Goal: Information Seeking & Learning: Learn about a topic

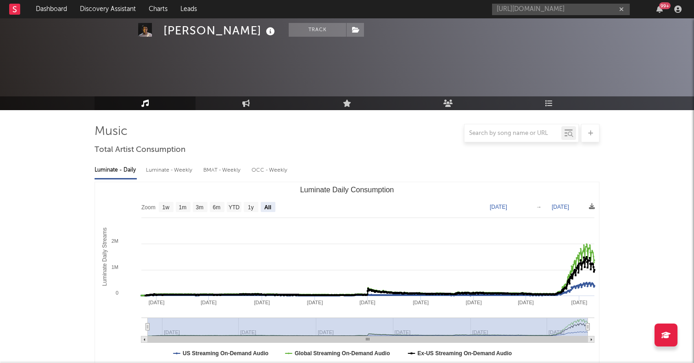
select select "All"
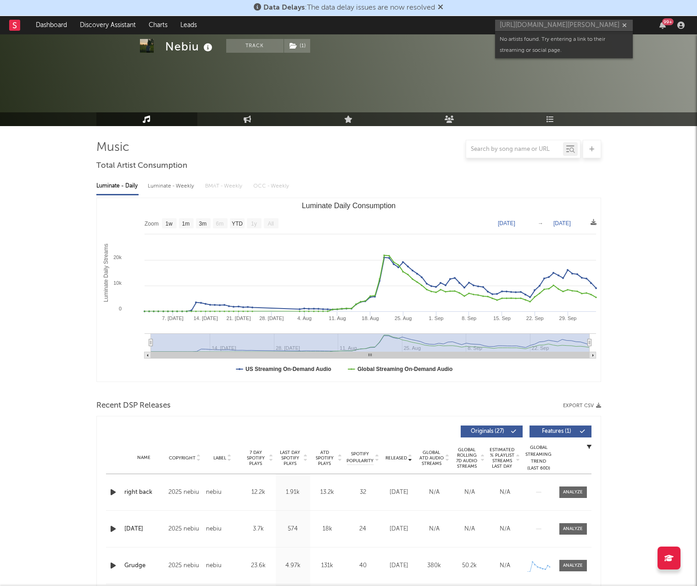
select select "1w"
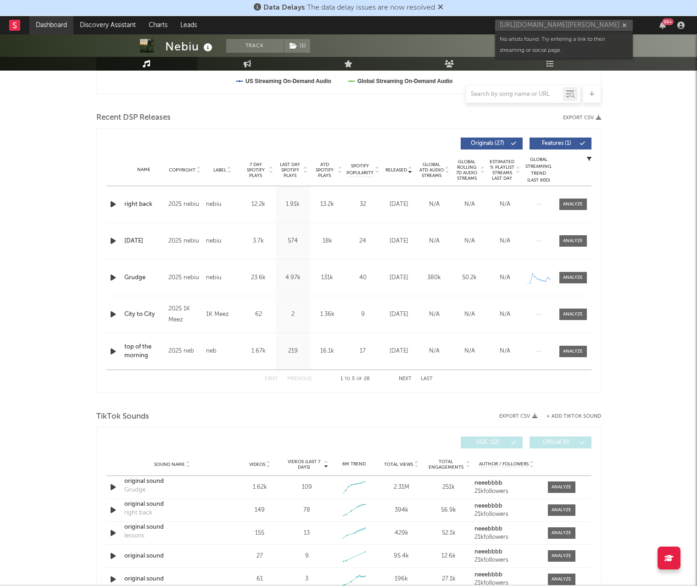
click at [58, 24] on link "Dashboard" at bounding box center [51, 25] width 44 height 18
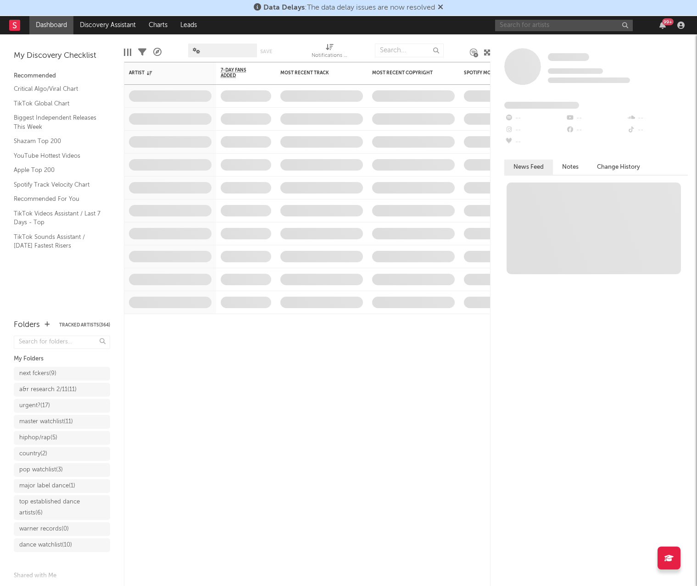
click at [540, 26] on input "text" at bounding box center [564, 25] width 138 height 11
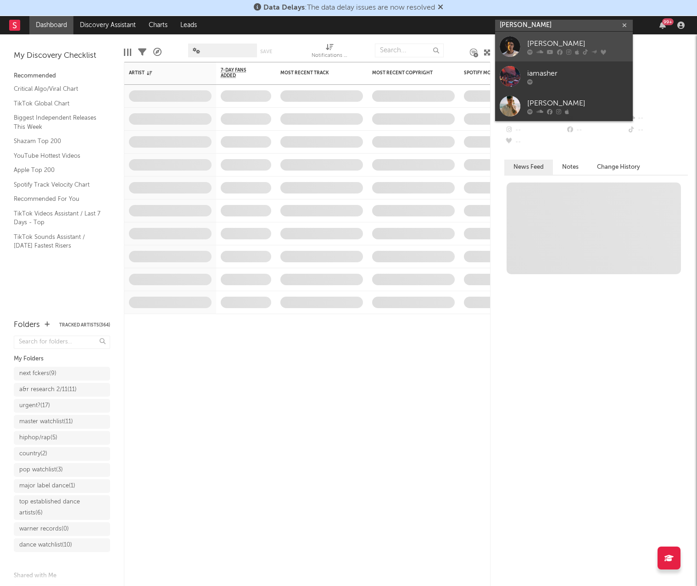
type input "[PERSON_NAME]"
click at [512, 47] on div at bounding box center [510, 46] width 21 height 21
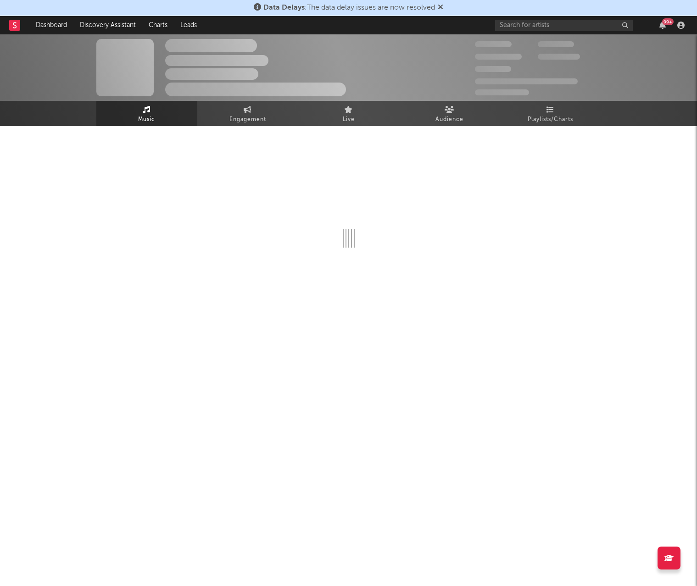
select select "6m"
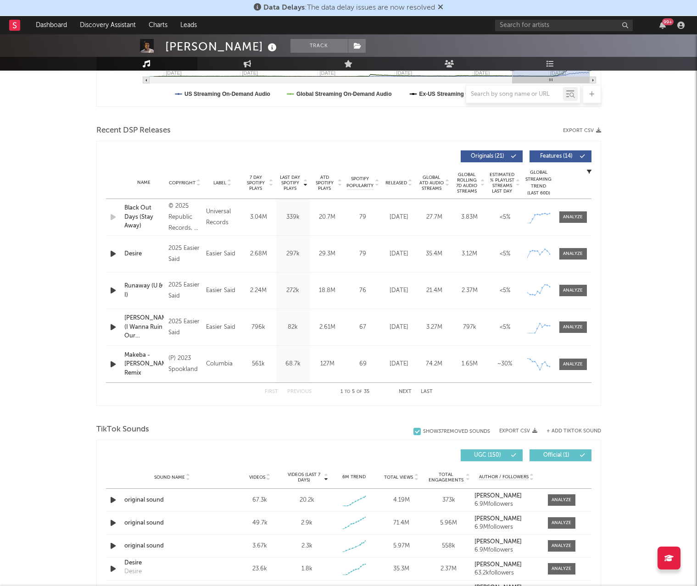
scroll to position [277, 0]
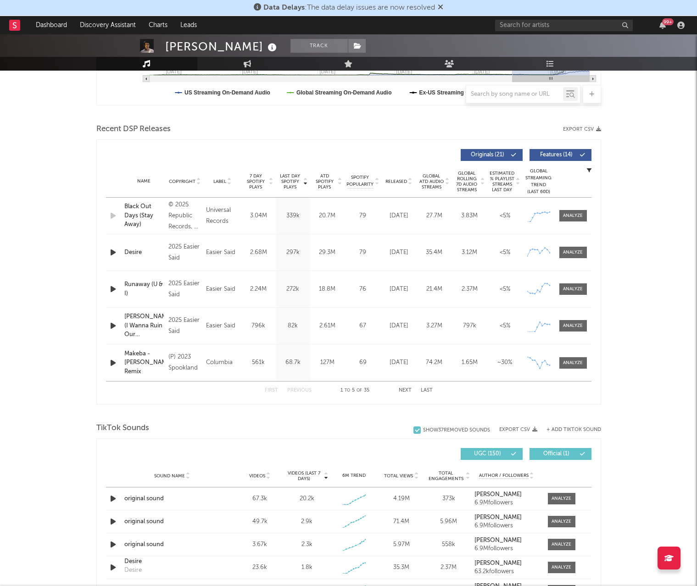
click at [409, 389] on button "Next" at bounding box center [405, 390] width 13 height 5
click at [408, 389] on button "Next" at bounding box center [405, 390] width 13 height 5
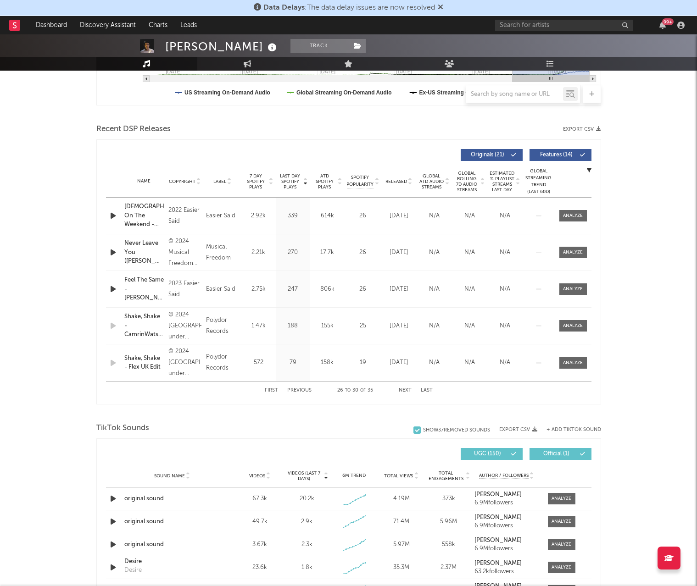
click at [408, 389] on button "Next" at bounding box center [405, 390] width 13 height 5
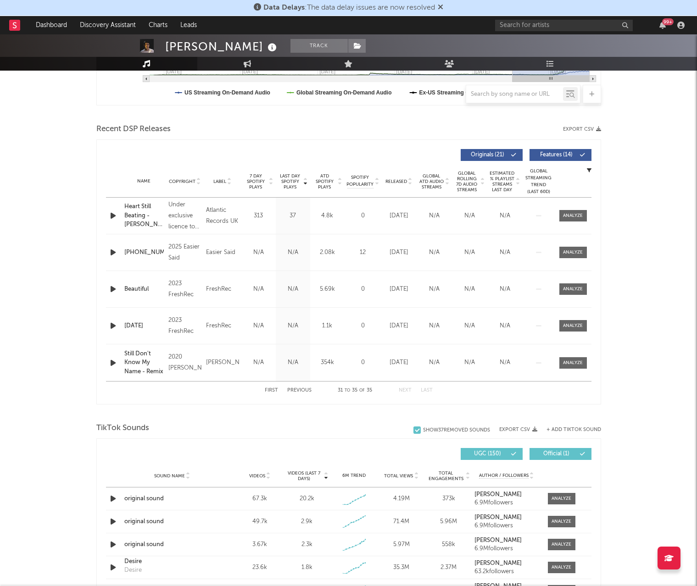
click at [408, 389] on button "Next" at bounding box center [405, 390] width 13 height 5
click at [393, 182] on span "Released" at bounding box center [396, 182] width 22 height 6
click at [404, 393] on div "First Previous 1 to 5 of 35 Next Last" at bounding box center [349, 391] width 168 height 18
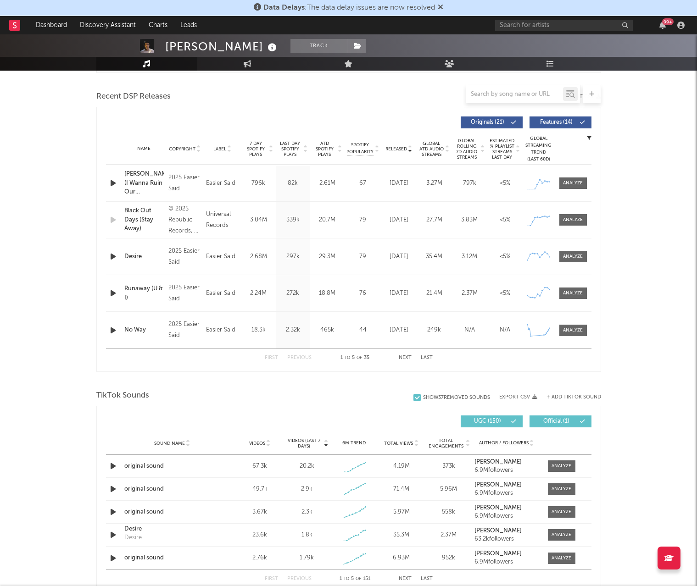
scroll to position [307, 0]
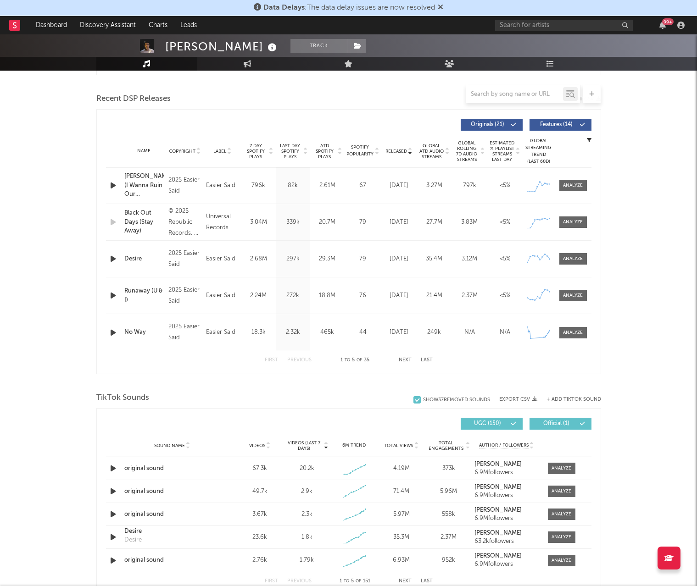
click at [405, 356] on div "First Previous 1 to 5 of 35 Next Last" at bounding box center [349, 360] width 168 height 18
click at [407, 357] on div "First Previous 1 to 5 of 35 Next Last" at bounding box center [349, 360] width 168 height 18
click at [405, 359] on button "Next" at bounding box center [405, 360] width 13 height 5
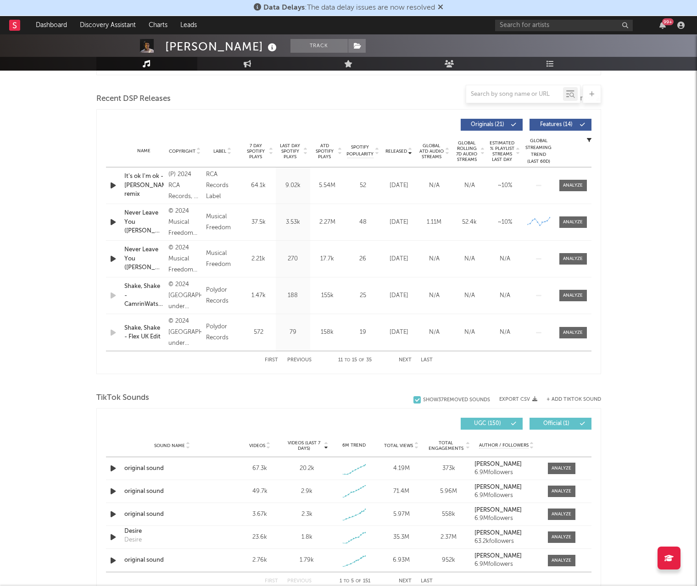
click at [405, 359] on button "Next" at bounding box center [405, 360] width 13 height 5
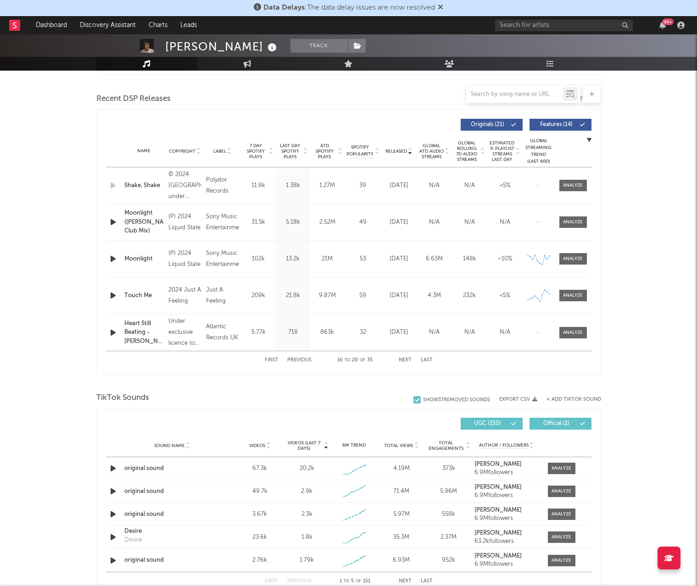
click at [405, 359] on button "Next" at bounding box center [405, 360] width 13 height 5
click at [301, 358] on button "Previous" at bounding box center [299, 360] width 24 height 5
click at [401, 360] on button "Next" at bounding box center [405, 360] width 13 height 5
click at [298, 357] on div "First Previous 21 to 25 of 35 Next Last" at bounding box center [349, 360] width 168 height 18
click at [298, 361] on button "Previous" at bounding box center [299, 360] width 24 height 5
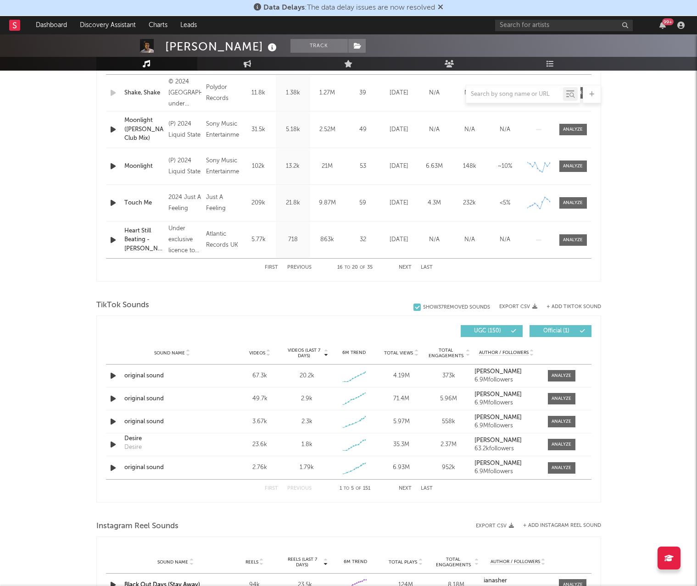
scroll to position [439, 0]
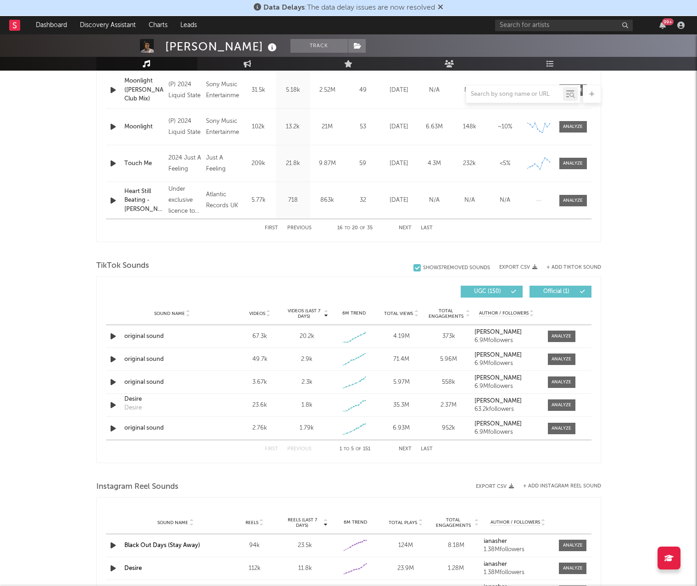
click at [404, 444] on div "First Previous 1 to 5 of 151 Next Last" at bounding box center [349, 449] width 168 height 18
click at [403, 450] on button "Next" at bounding box center [405, 449] width 13 height 5
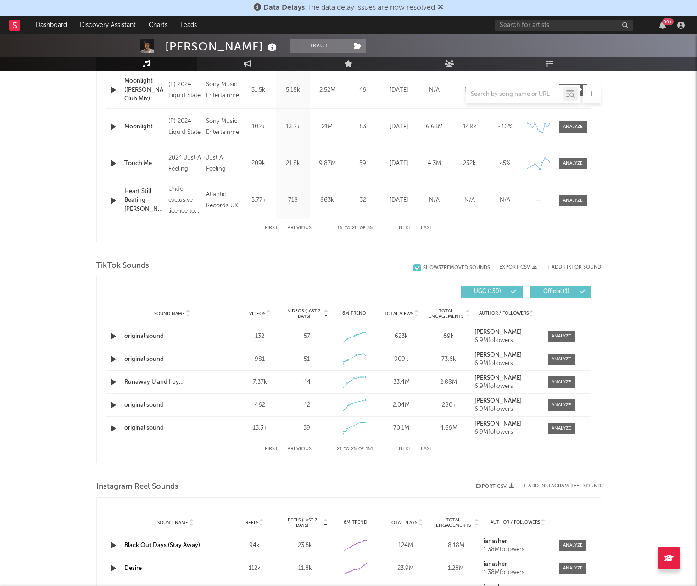
click at [403, 450] on button "Next" at bounding box center [405, 449] width 13 height 5
click at [186, 335] on div "original sound Moonlight" at bounding box center [172, 336] width 96 height 21
click at [110, 402] on icon "button" at bounding box center [113, 405] width 10 height 11
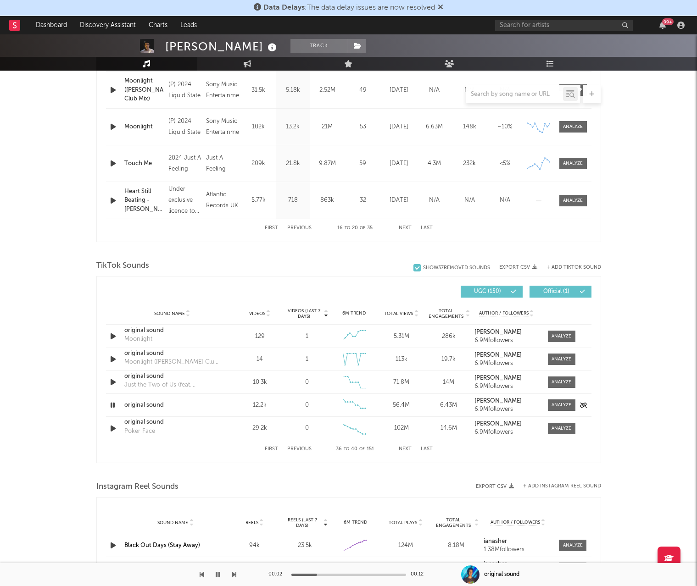
click at [112, 406] on icon "button" at bounding box center [112, 405] width 9 height 11
click at [114, 337] on icon "button" at bounding box center [113, 336] width 10 height 11
click at [214, 331] on div "original sound" at bounding box center [172, 330] width 96 height 9
click at [111, 336] on icon "button" at bounding box center [112, 336] width 9 height 11
click at [555, 335] on div at bounding box center [561, 336] width 20 height 7
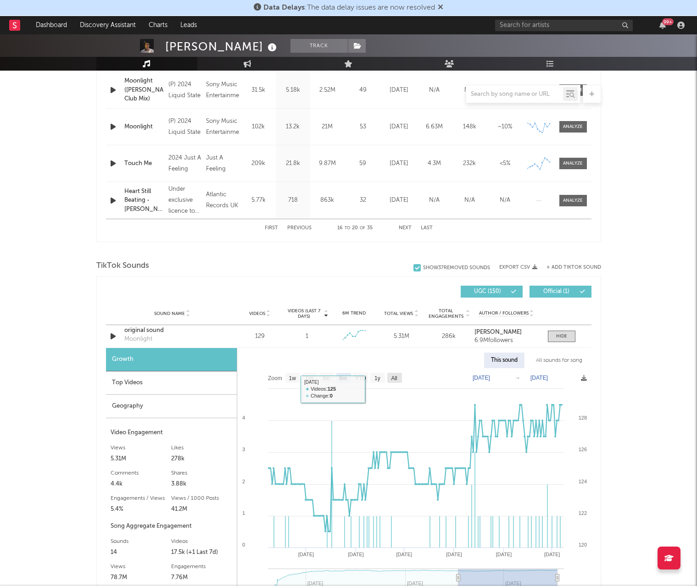
click at [397, 378] on text "All" at bounding box center [394, 378] width 6 height 6
select select "All"
type input "[DATE]"
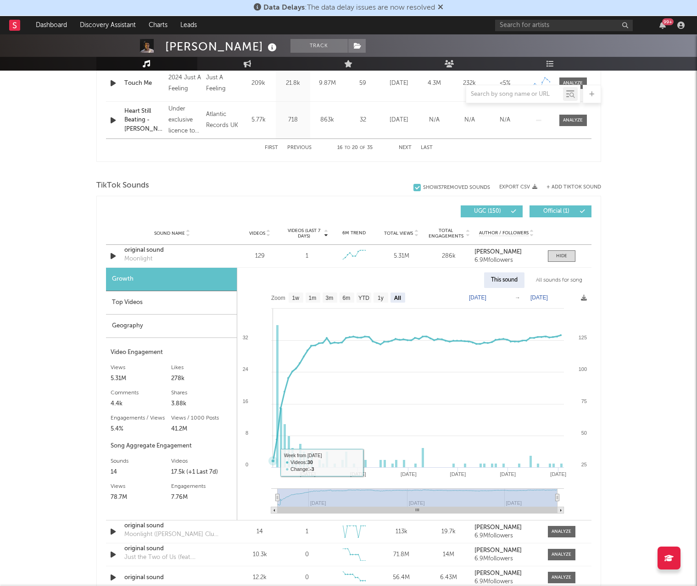
scroll to position [522, 0]
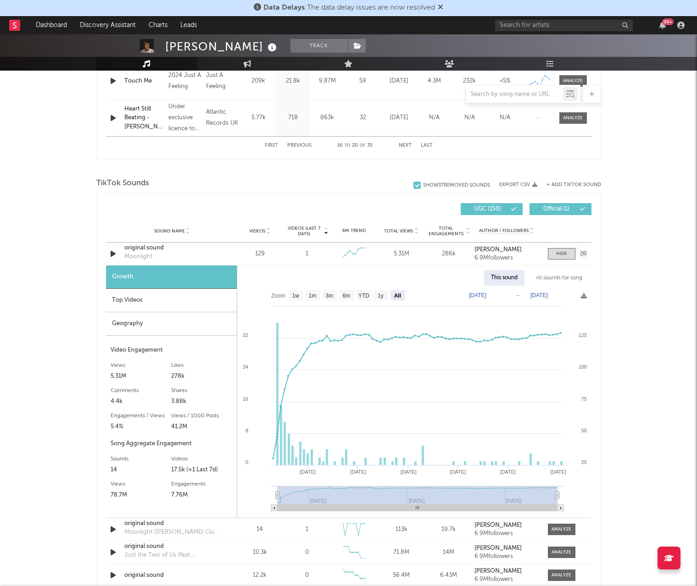
click at [113, 253] on icon "button" at bounding box center [113, 253] width 10 height 11
click at [156, 246] on div "original sound" at bounding box center [172, 248] width 96 height 9
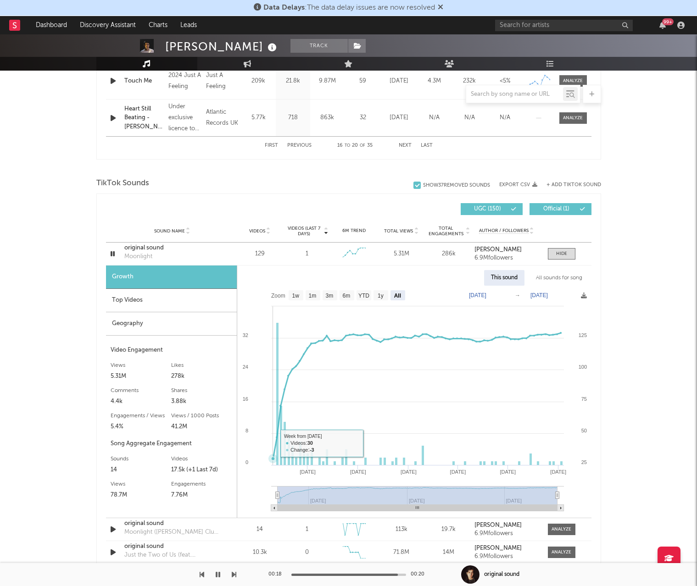
click at [271, 460] on icon at bounding box center [273, 459] width 4 height 4
click at [106, 256] on div at bounding box center [114, 253] width 16 height 11
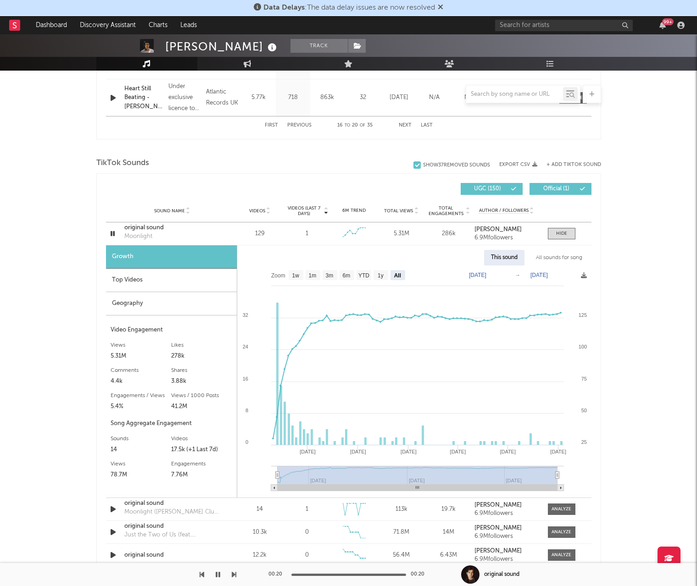
click at [143, 279] on div "Top Videos" at bounding box center [171, 280] width 131 height 23
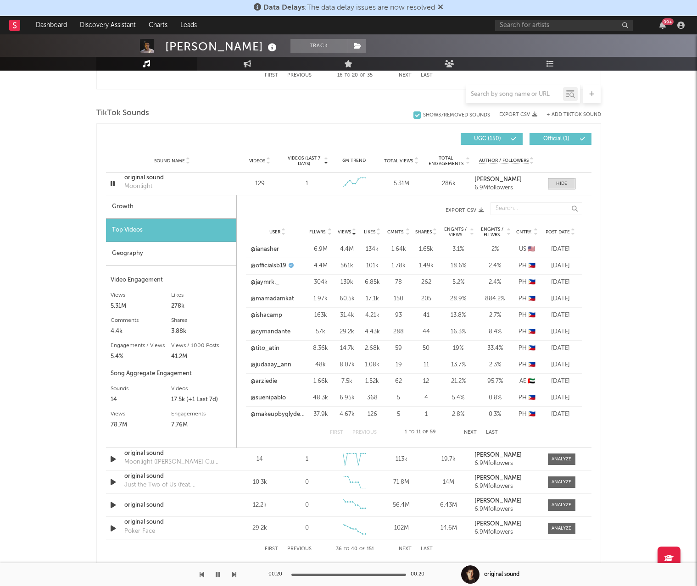
scroll to position [589, 0]
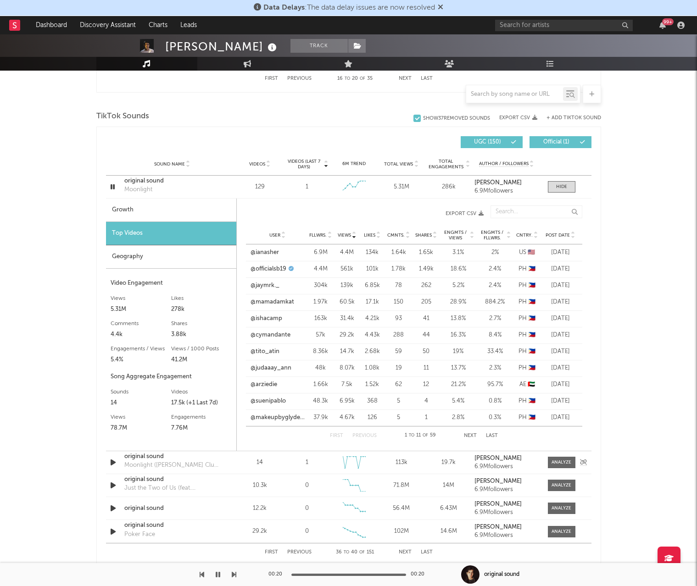
click at [226, 467] on div "Sound Name original sound Moonlight ([PERSON_NAME] Club Mix) Videos 14 Videos (…" at bounding box center [348, 462] width 485 height 22
click at [561, 463] on div at bounding box center [561, 462] width 20 height 7
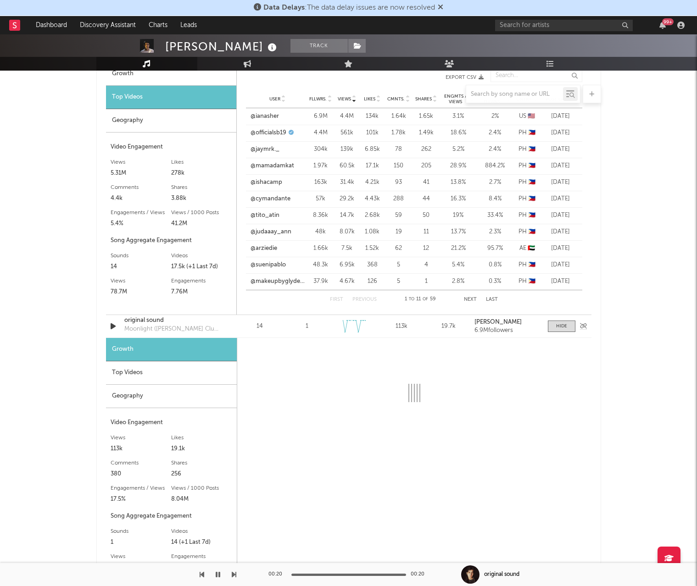
scroll to position [782, 0]
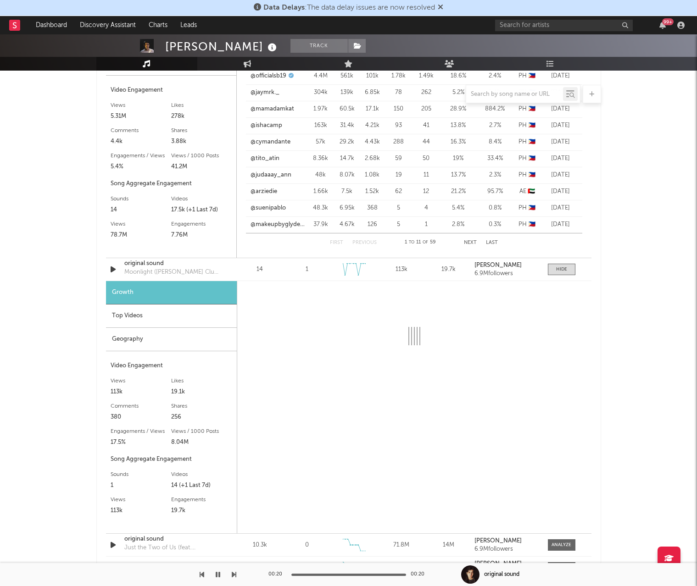
click at [173, 316] on div "Top Videos" at bounding box center [171, 316] width 131 height 23
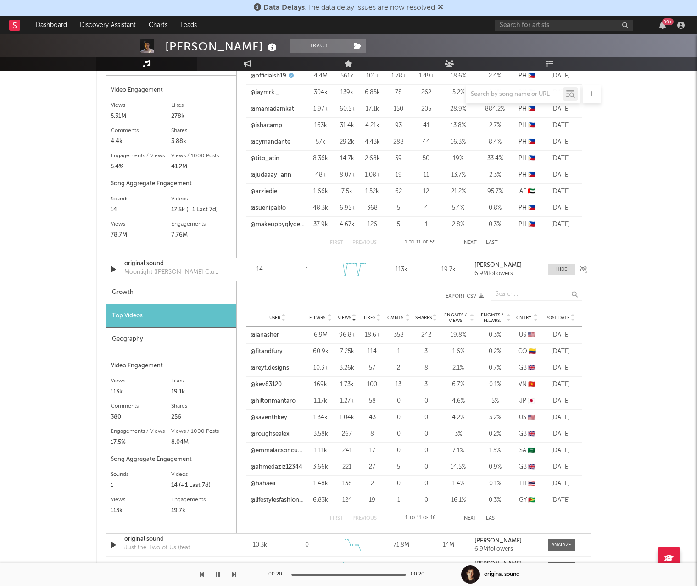
click at [170, 267] on div "original sound" at bounding box center [172, 263] width 96 height 9
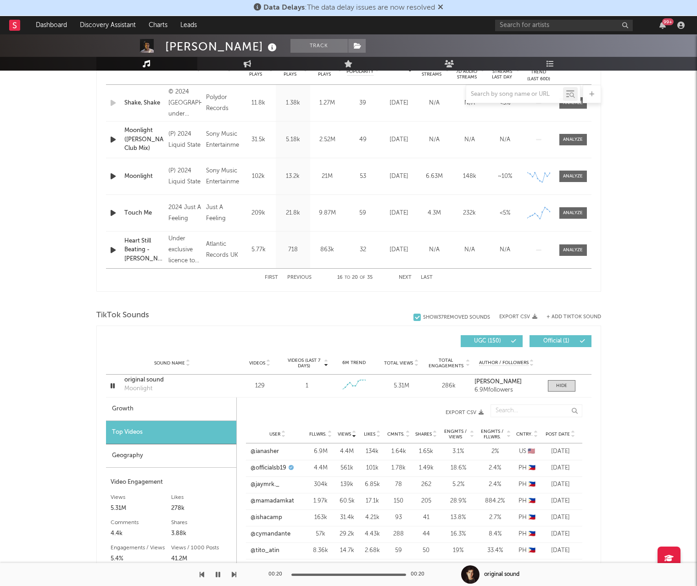
scroll to position [319, 0]
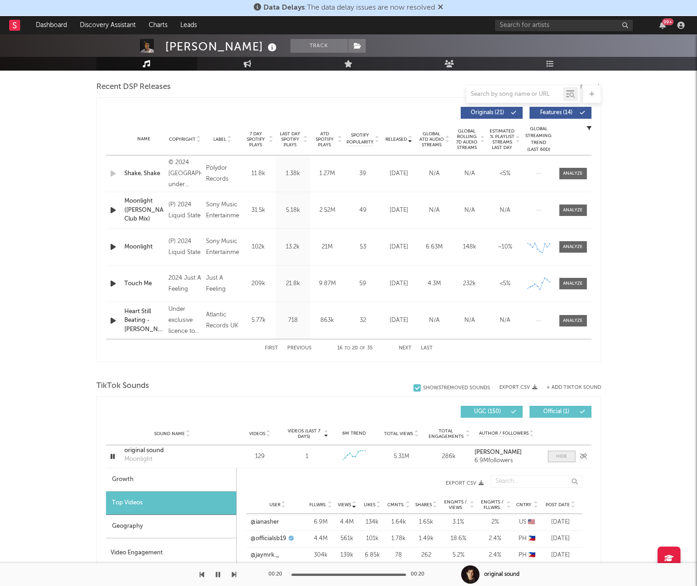
click at [562, 456] on div at bounding box center [561, 456] width 11 height 7
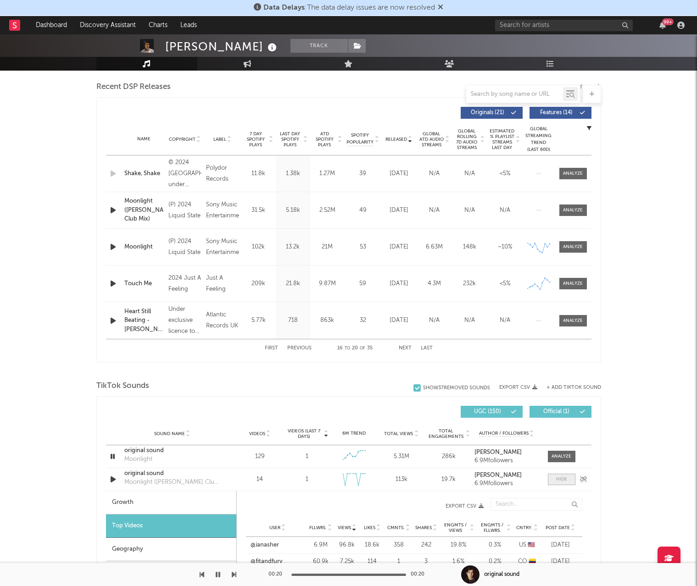
click at [564, 479] on div at bounding box center [561, 479] width 11 height 7
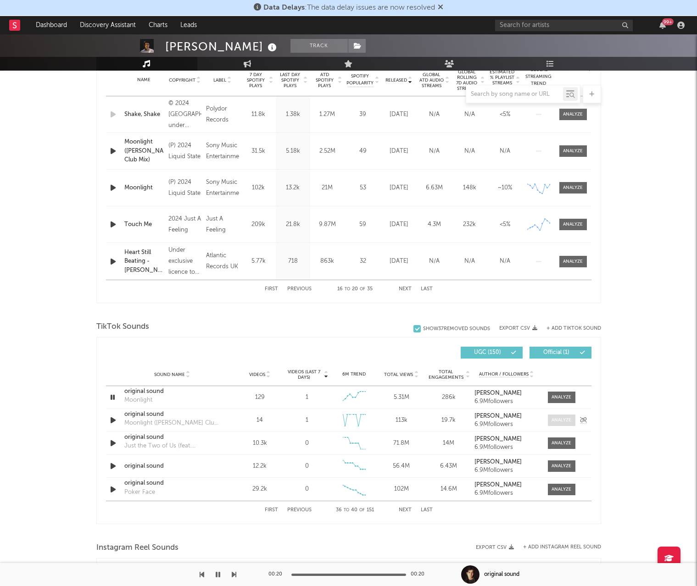
scroll to position [455, 0]
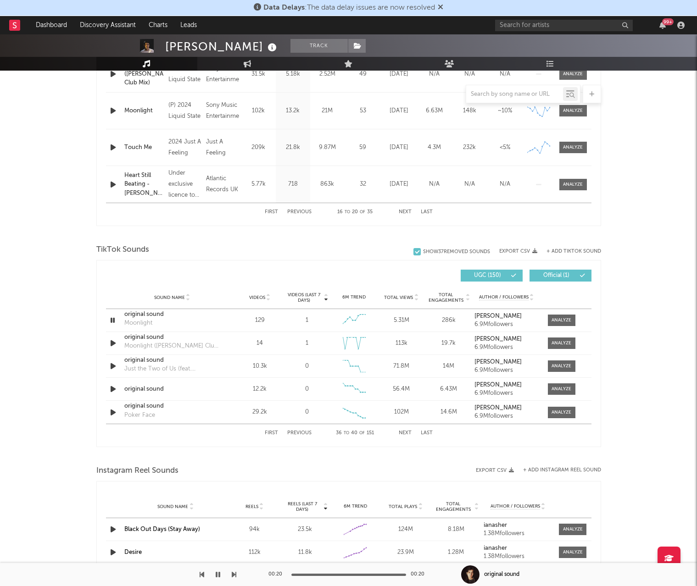
click at [403, 434] on button "Next" at bounding box center [405, 433] width 13 height 5
click at [111, 319] on icon "button" at bounding box center [113, 320] width 10 height 11
click at [111, 319] on icon "button" at bounding box center [112, 320] width 9 height 11
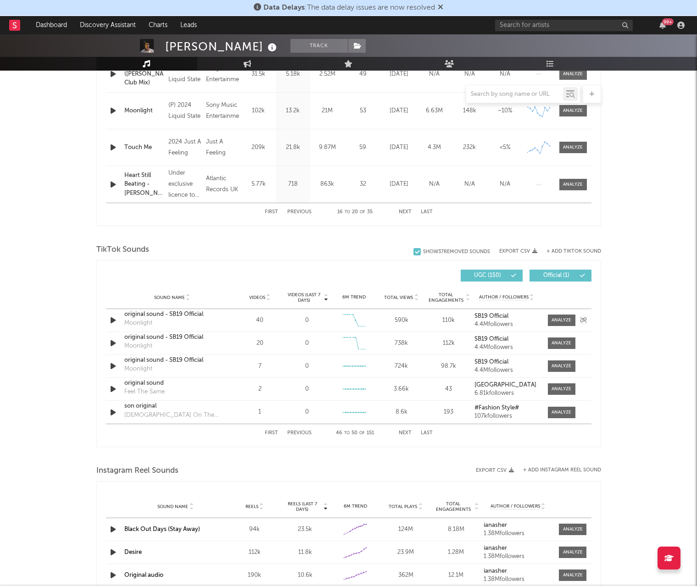
click at [544, 320] on div at bounding box center [559, 320] width 32 height 11
click at [556, 319] on div at bounding box center [561, 320] width 20 height 7
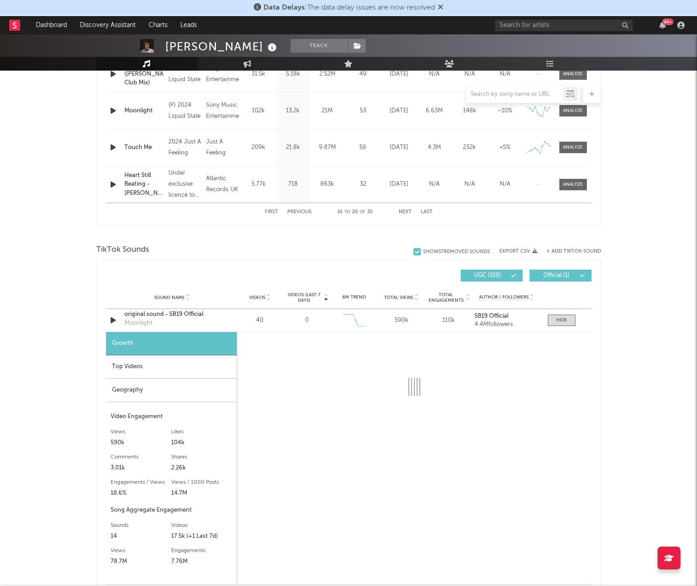
select select "6m"
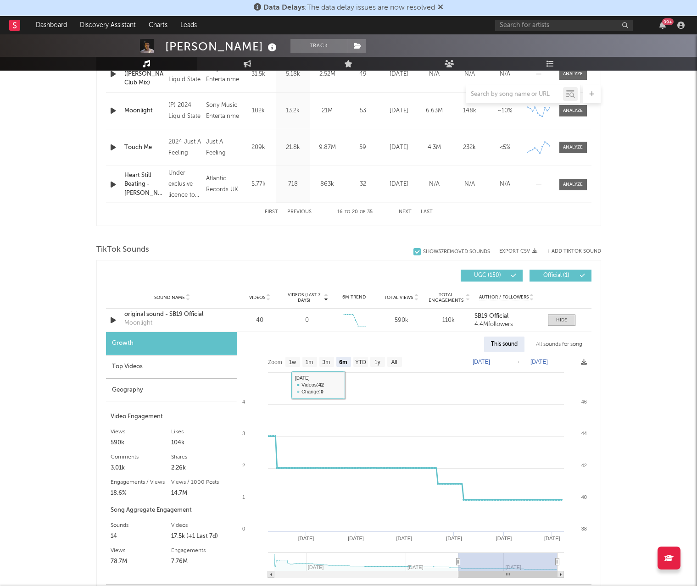
click at [192, 367] on div "Top Videos" at bounding box center [171, 367] width 131 height 23
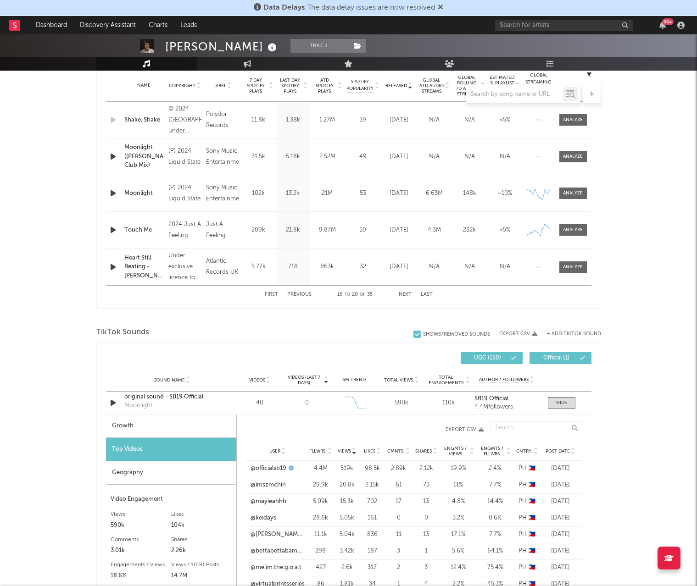
scroll to position [365, 0]
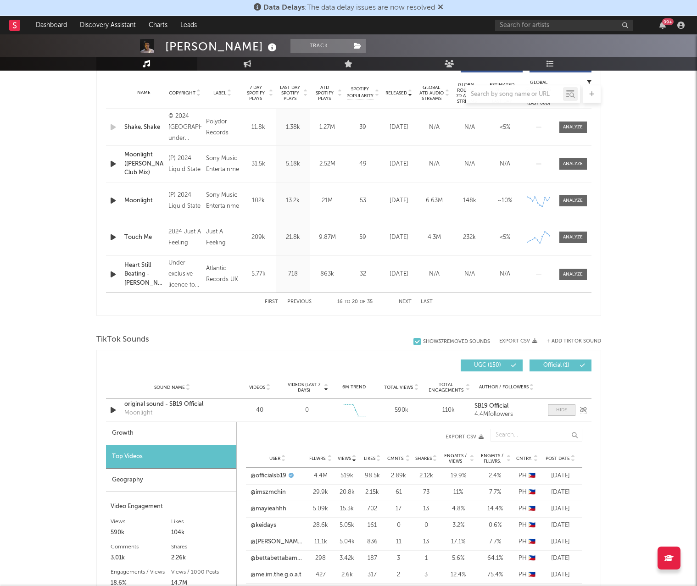
click at [560, 411] on div at bounding box center [561, 410] width 11 height 7
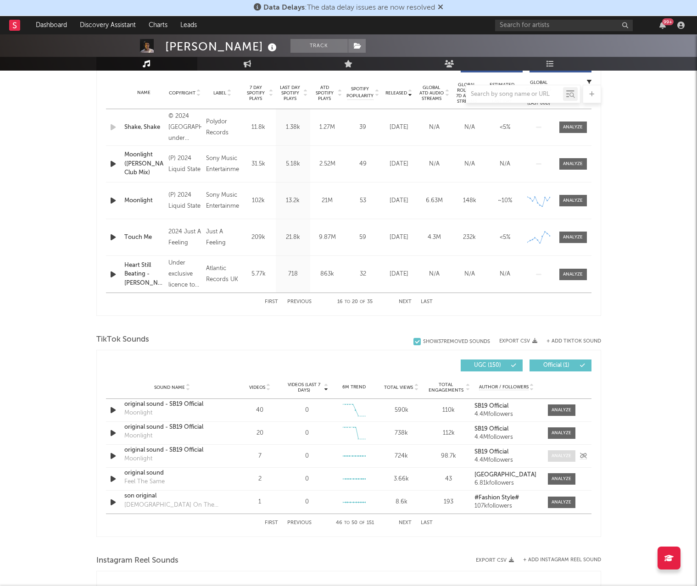
click at [558, 453] on div at bounding box center [561, 456] width 20 height 7
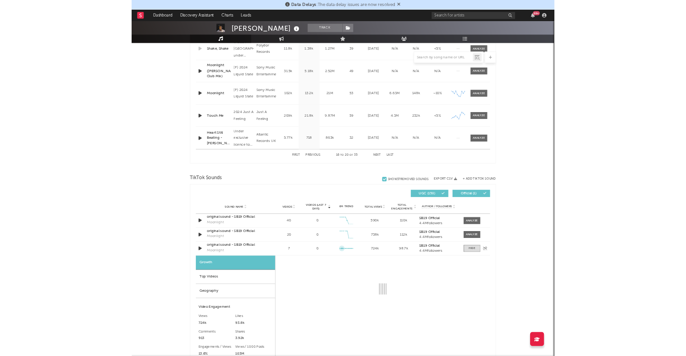
scroll to position [475, 0]
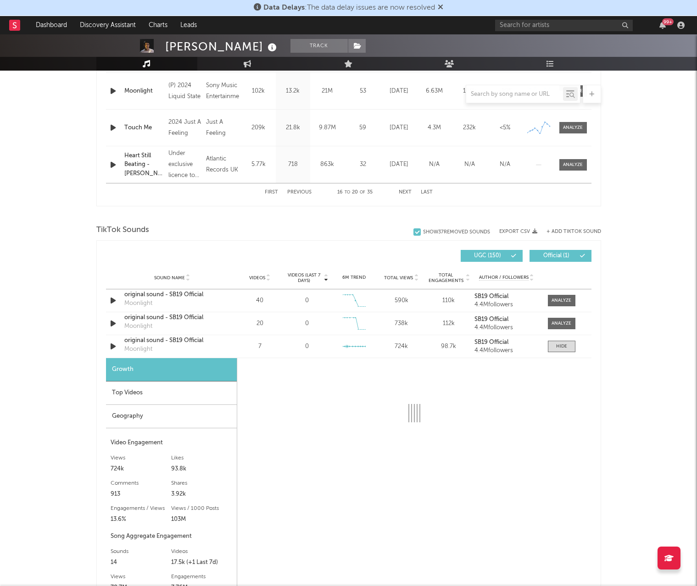
click at [206, 395] on div "Top Videos" at bounding box center [171, 393] width 131 height 23
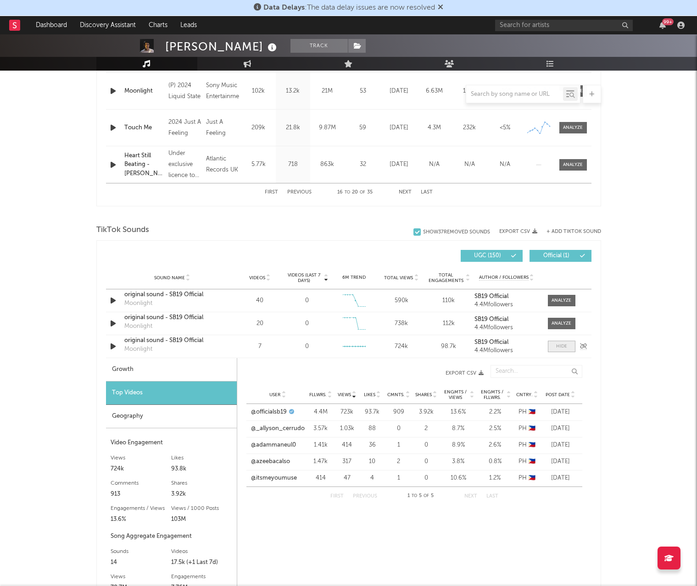
click at [555, 344] on span at bounding box center [562, 346] width 28 height 11
